Goal: Transaction & Acquisition: Purchase product/service

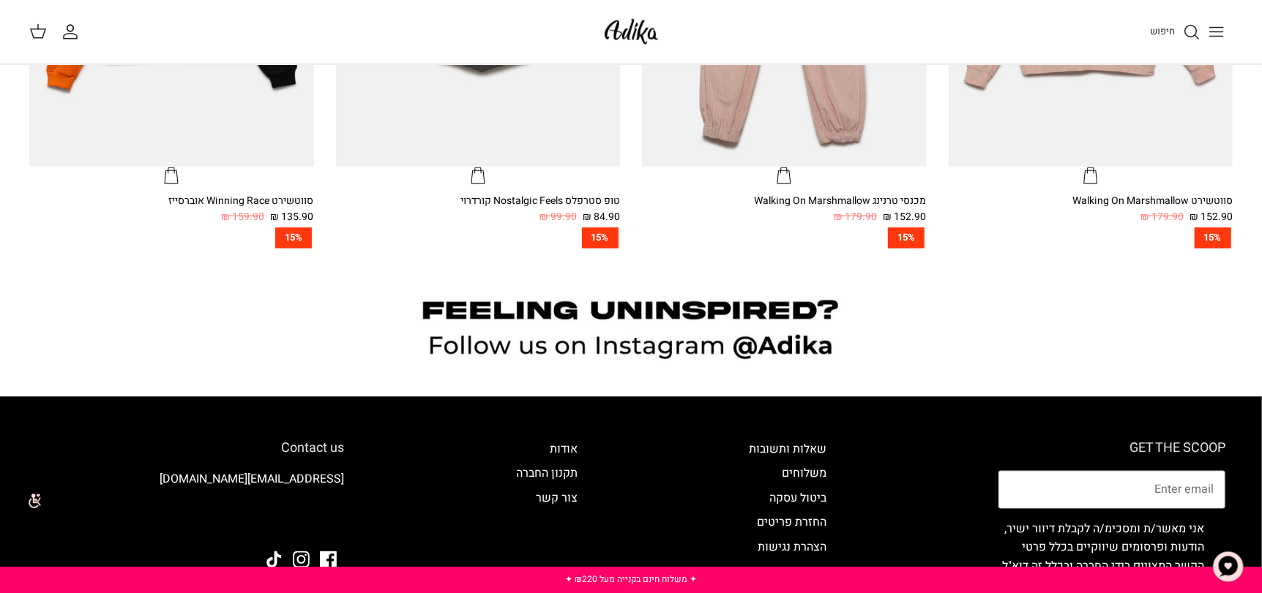
scroll to position [1171, 0]
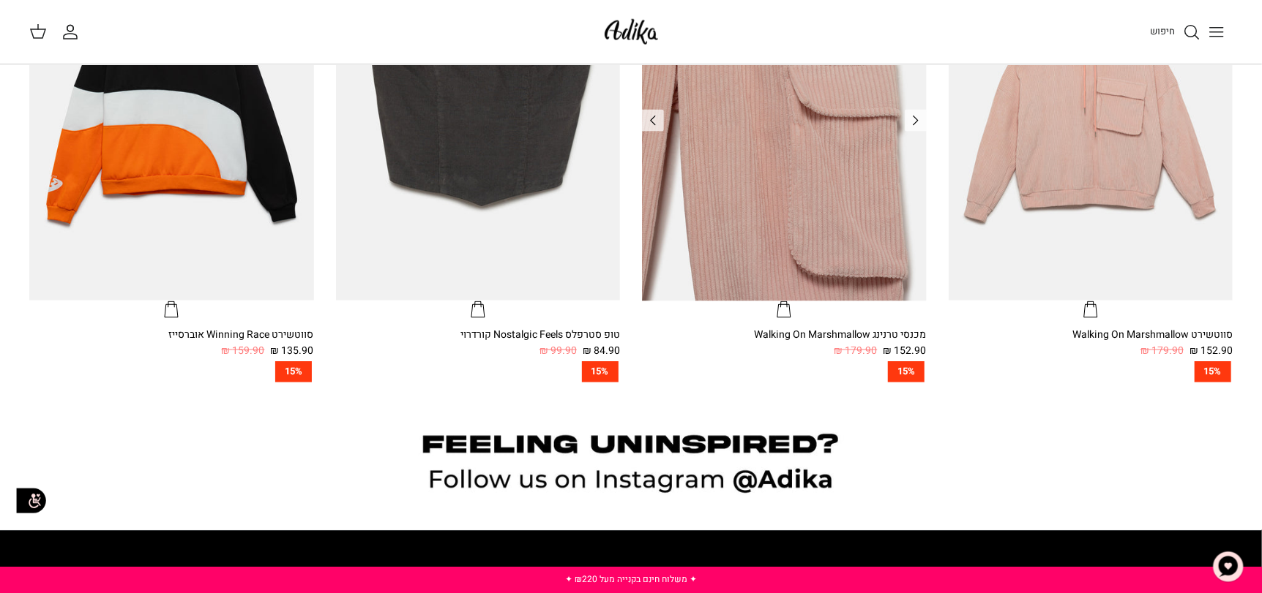
click at [824, 151] on img "מכנסי טרנינג Walking On Marshmallow" at bounding box center [784, 111] width 285 height 379
